Goal: Navigation & Orientation: Find specific page/section

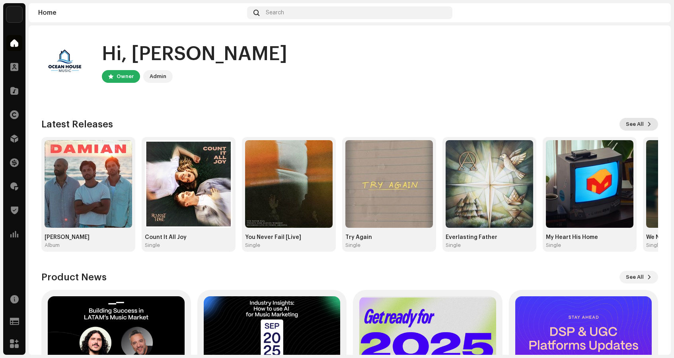
click at [639, 123] on span "See All" at bounding box center [635, 124] width 18 height 16
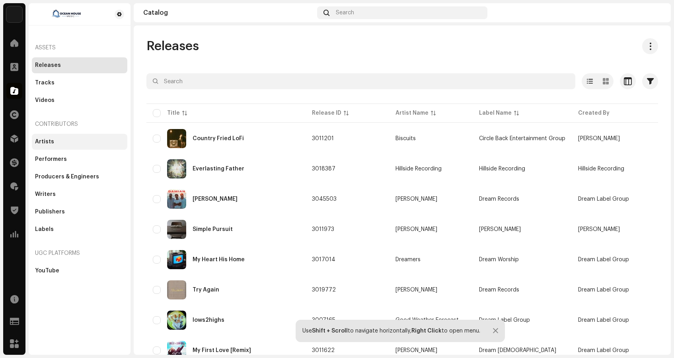
click at [46, 142] on div "Artists" at bounding box center [44, 141] width 19 height 6
